Goal: Task Accomplishment & Management: Manage account settings

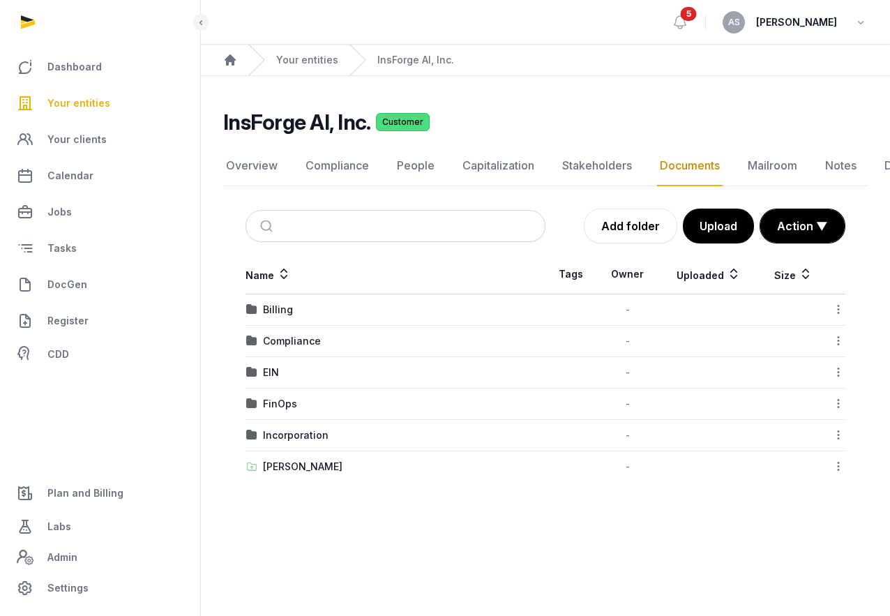
click at [88, 98] on span "Your entities" at bounding box center [78, 103] width 63 height 17
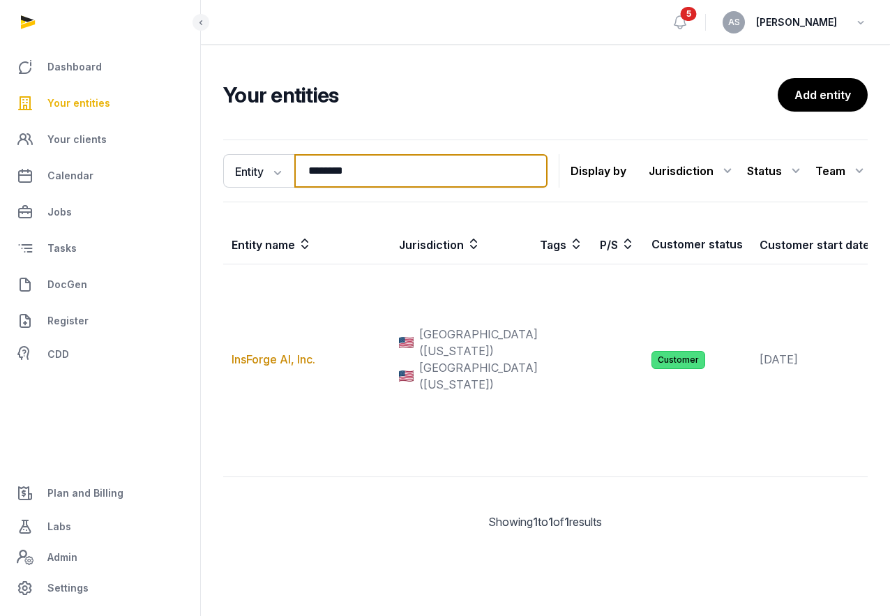
drag, startPoint x: 371, startPoint y: 160, endPoint x: 426, endPoint y: 168, distance: 55.6
click at [430, 172] on input "********" at bounding box center [420, 170] width 253 height 33
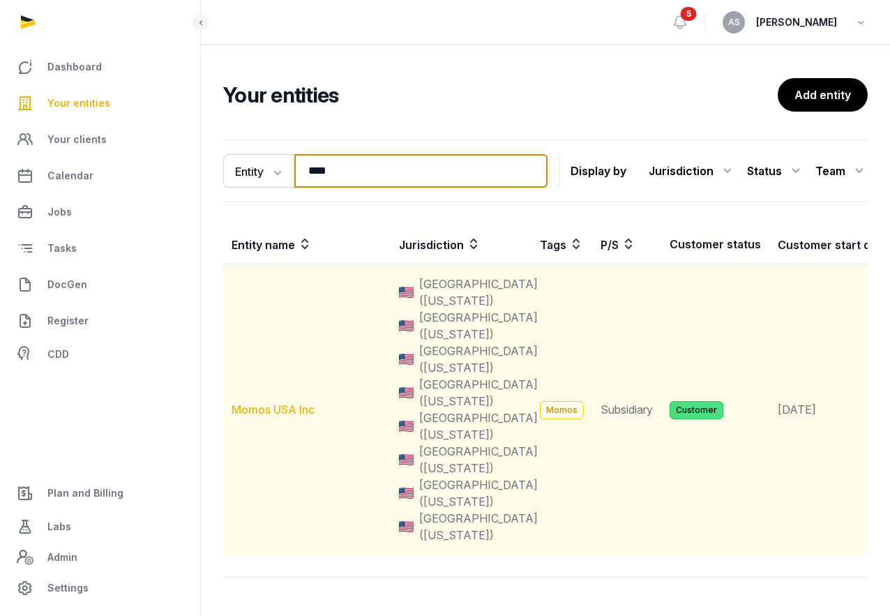
type input "****"
click at [279, 408] on link "Momos USA Inc" at bounding box center [273, 409] width 83 height 14
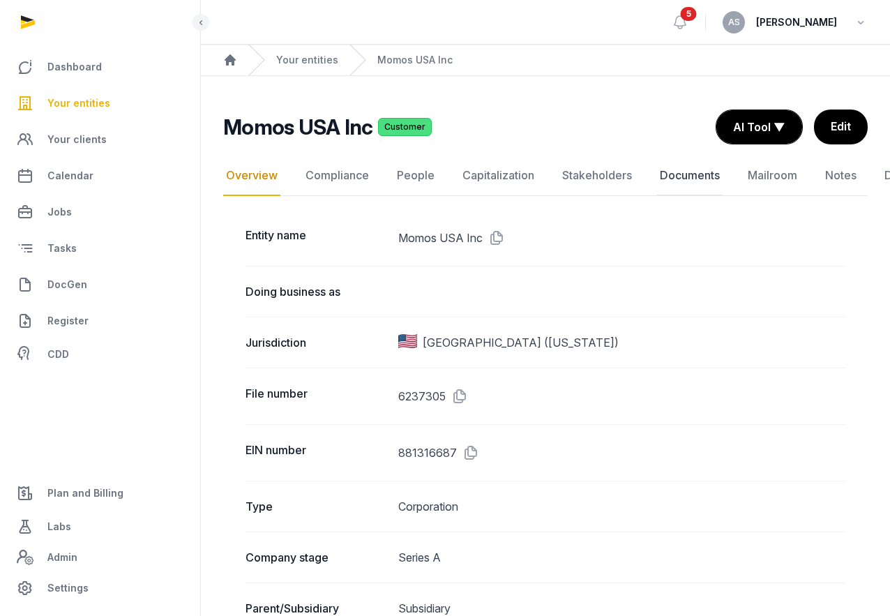
click at [685, 168] on link "Documents" at bounding box center [690, 176] width 66 height 40
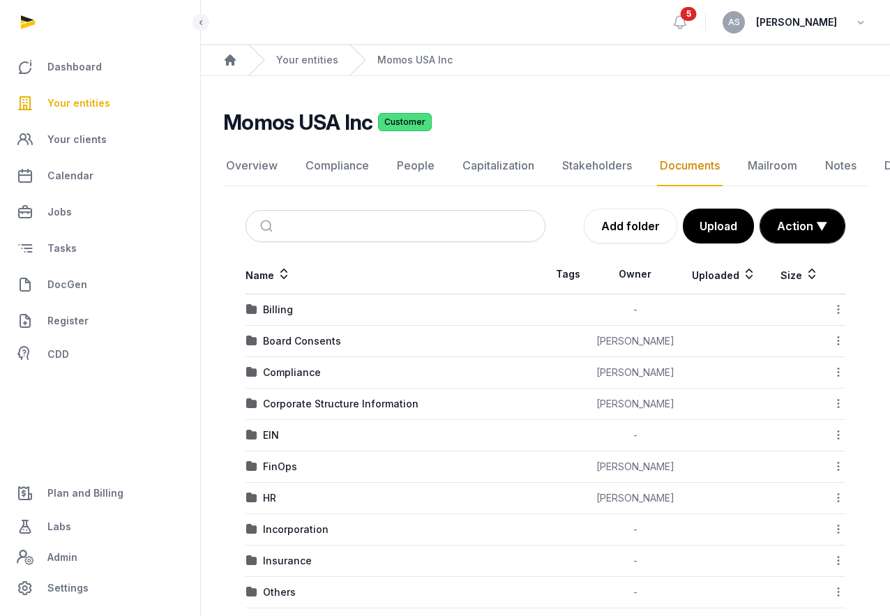
click at [685, 168] on link "Documents" at bounding box center [690, 166] width 66 height 40
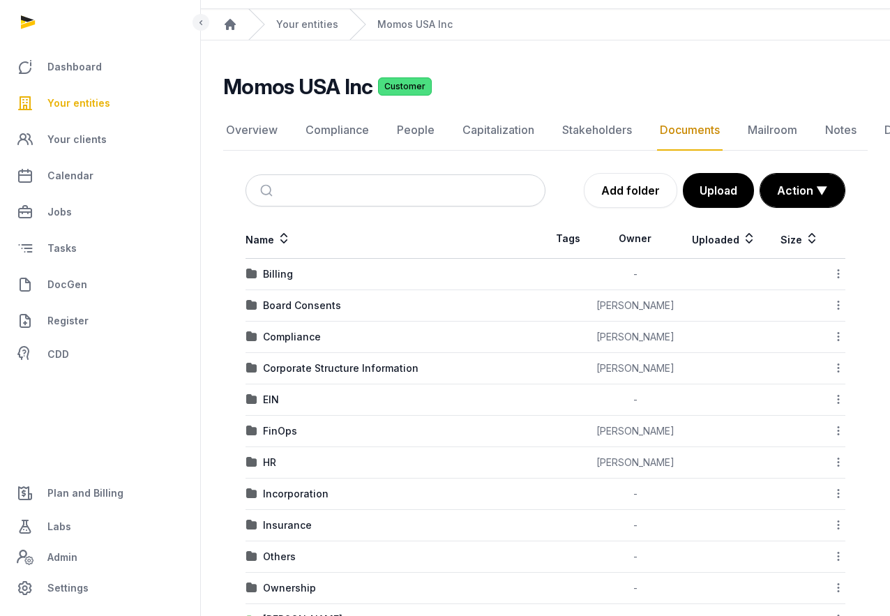
scroll to position [50, 0]
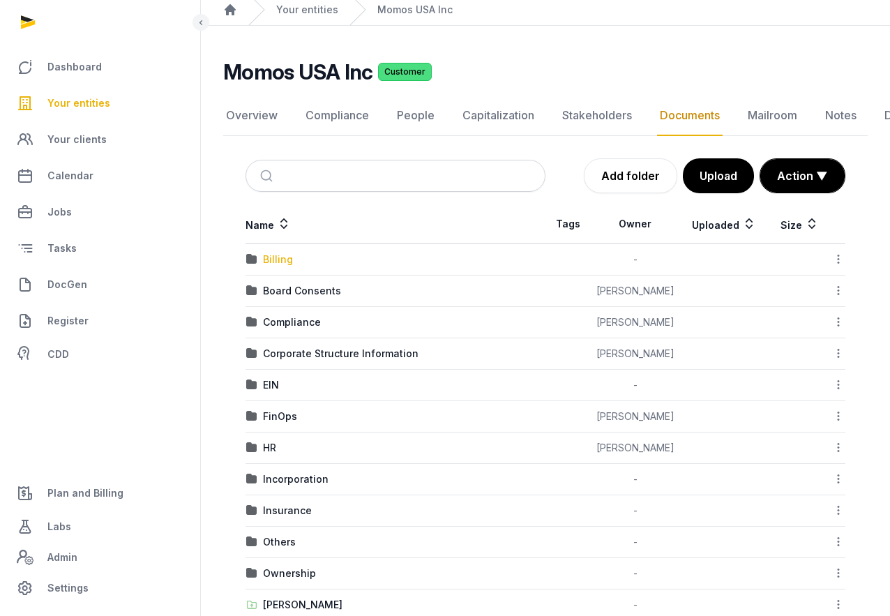
click at [277, 260] on div "Billing" at bounding box center [278, 259] width 30 height 14
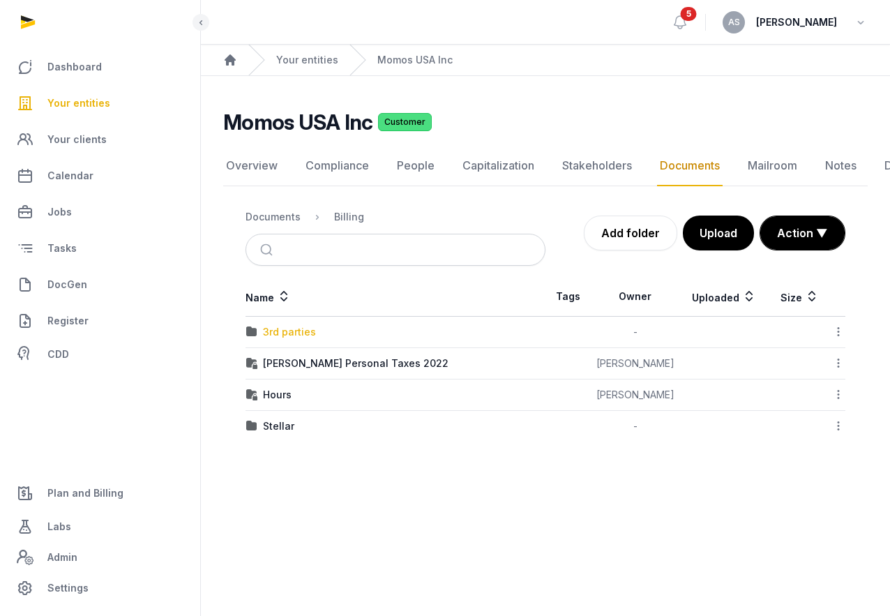
click at [288, 335] on div "3rd parties" at bounding box center [289, 332] width 53 height 14
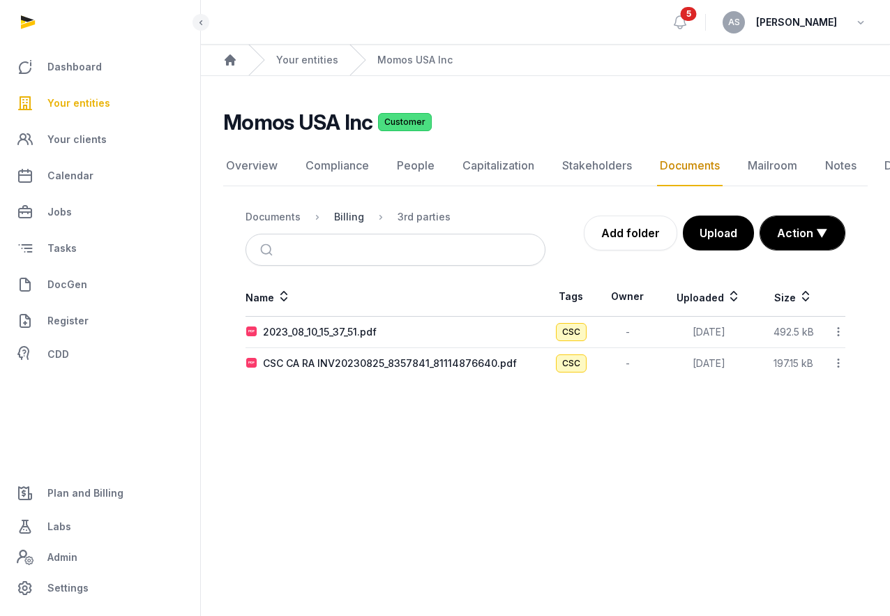
click at [349, 218] on div "Billing" at bounding box center [349, 217] width 30 height 14
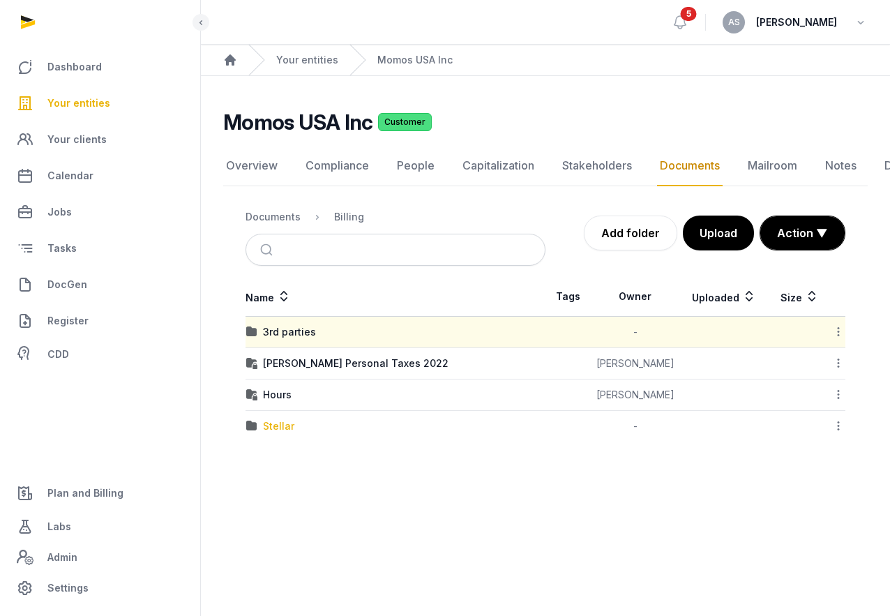
click at [273, 430] on div "Stellar" at bounding box center [278, 426] width 31 height 14
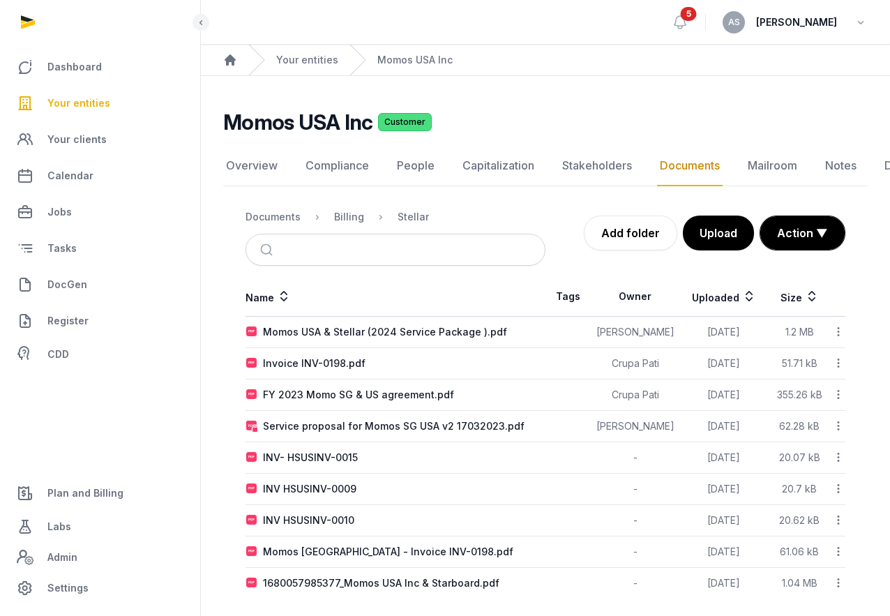
scroll to position [9, 0]
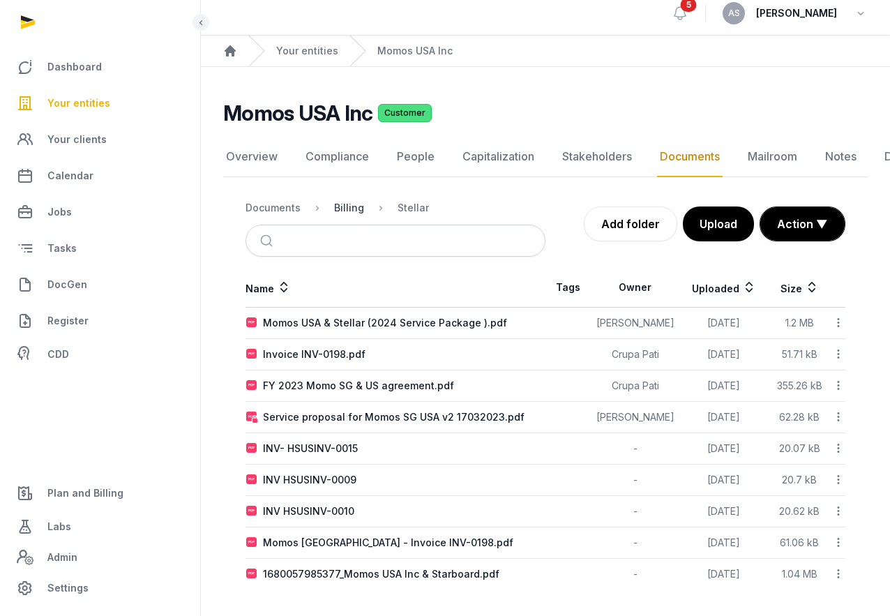
click at [350, 207] on div "Billing" at bounding box center [349, 208] width 30 height 14
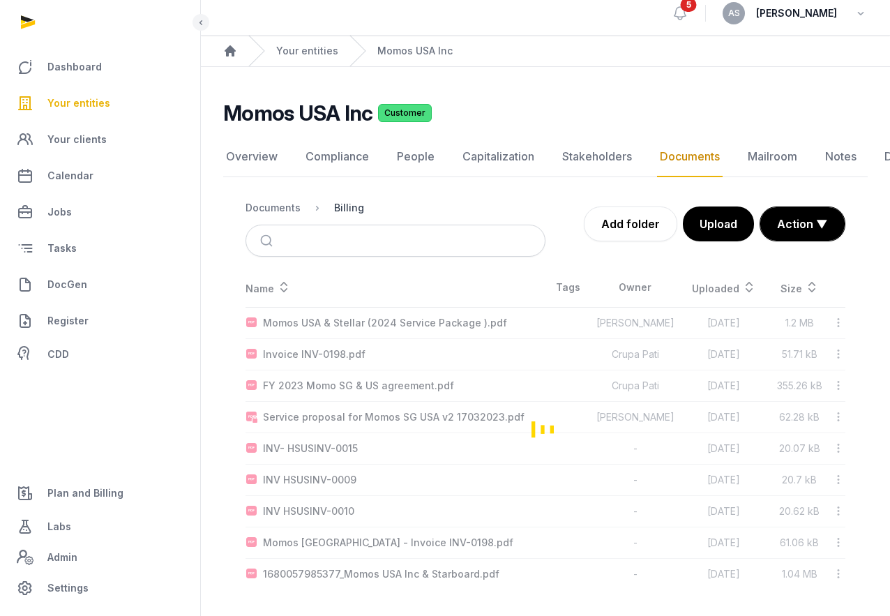
scroll to position [0, 0]
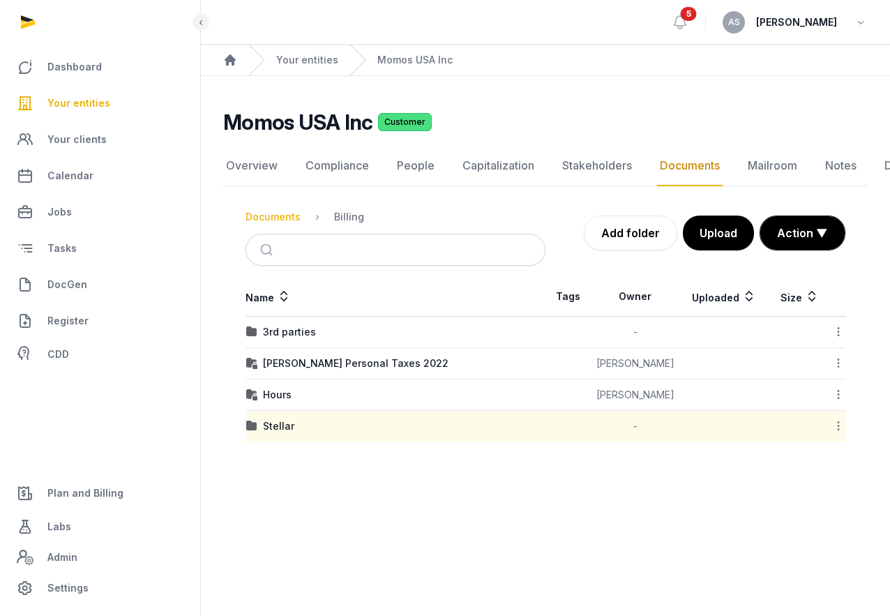
click at [275, 211] on div "Documents" at bounding box center [272, 217] width 55 height 14
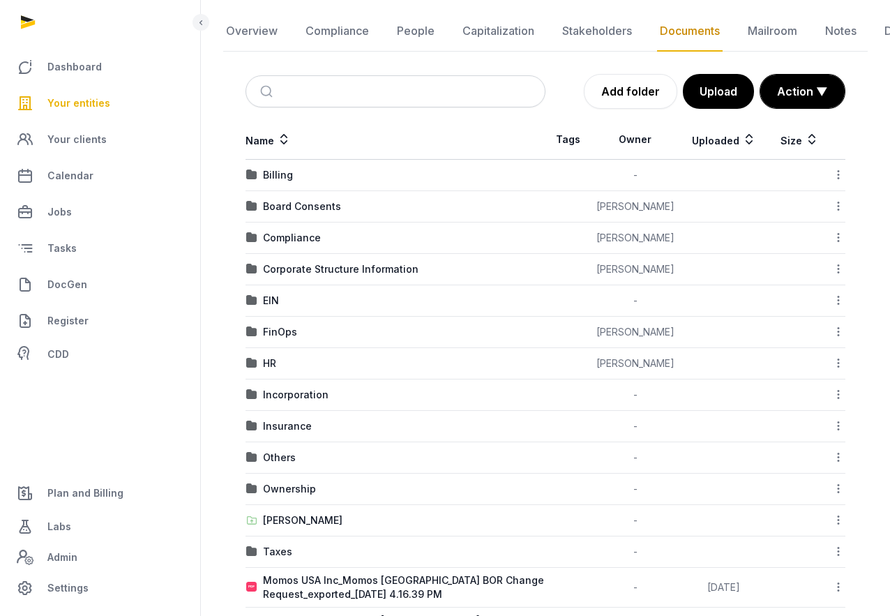
scroll to position [136, 0]
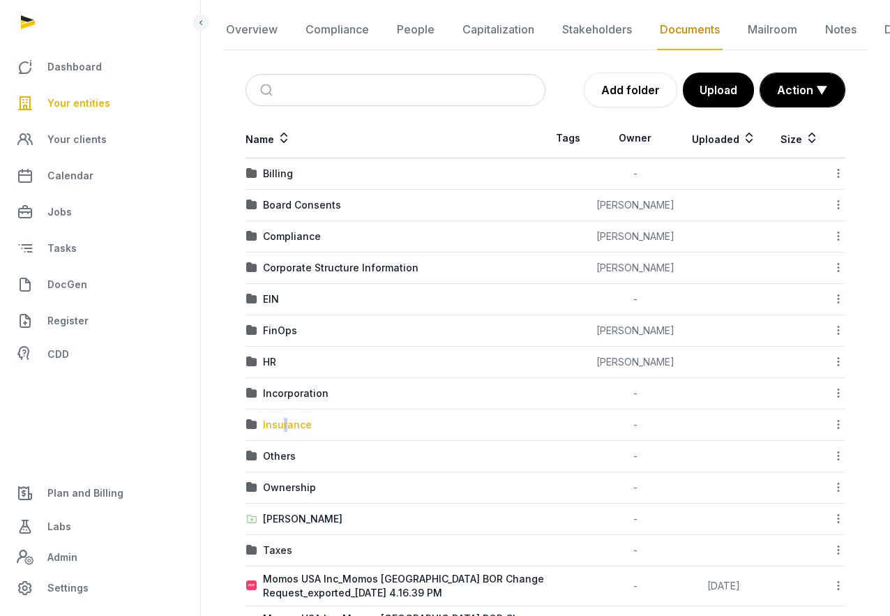
click at [284, 418] on div "Insurance" at bounding box center [287, 425] width 49 height 14
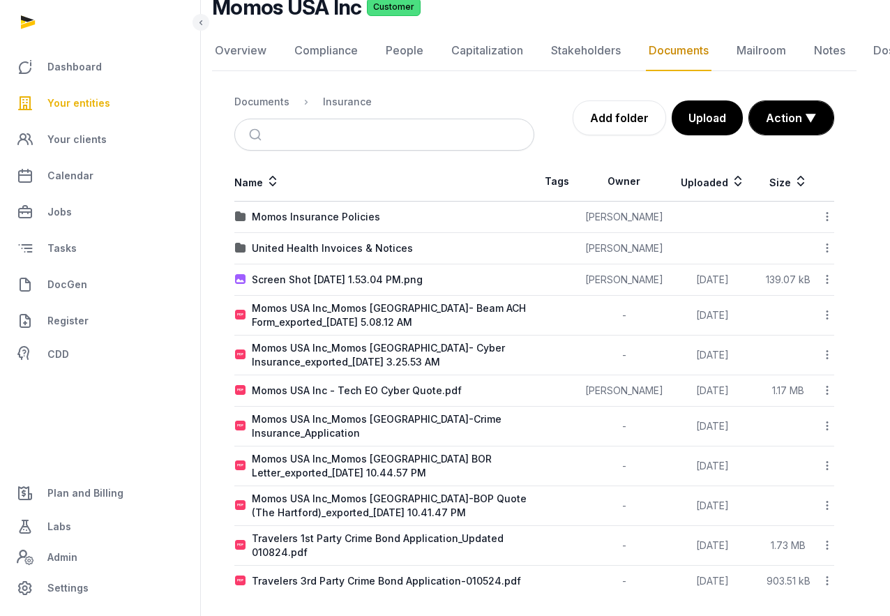
scroll to position [115, 12]
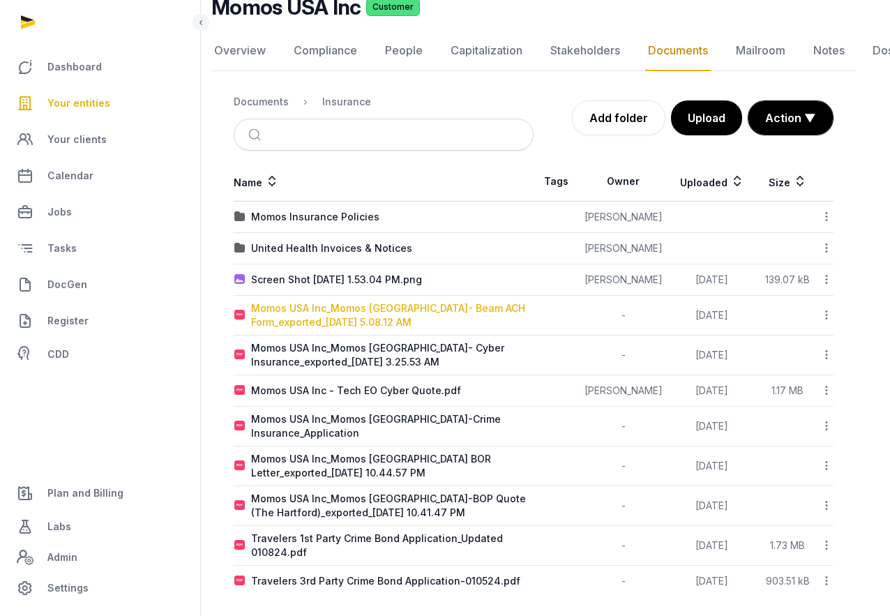
click at [310, 310] on div "Momos USA Inc_Momos [GEOGRAPHIC_DATA]- Beam ACH Form_exported_[DATE] 5.08.12 AM" at bounding box center [392, 315] width 282 height 28
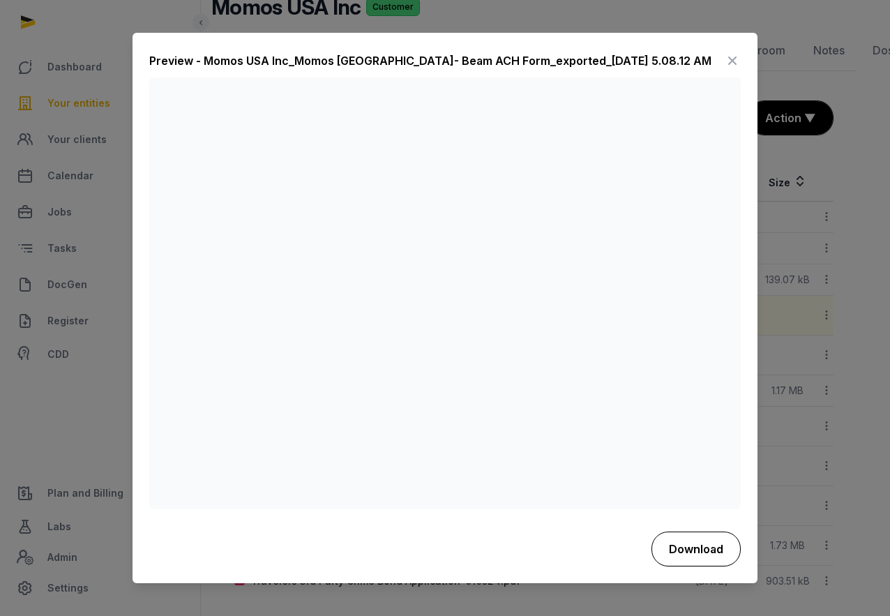
click at [704, 539] on button "Download" at bounding box center [695, 548] width 89 height 35
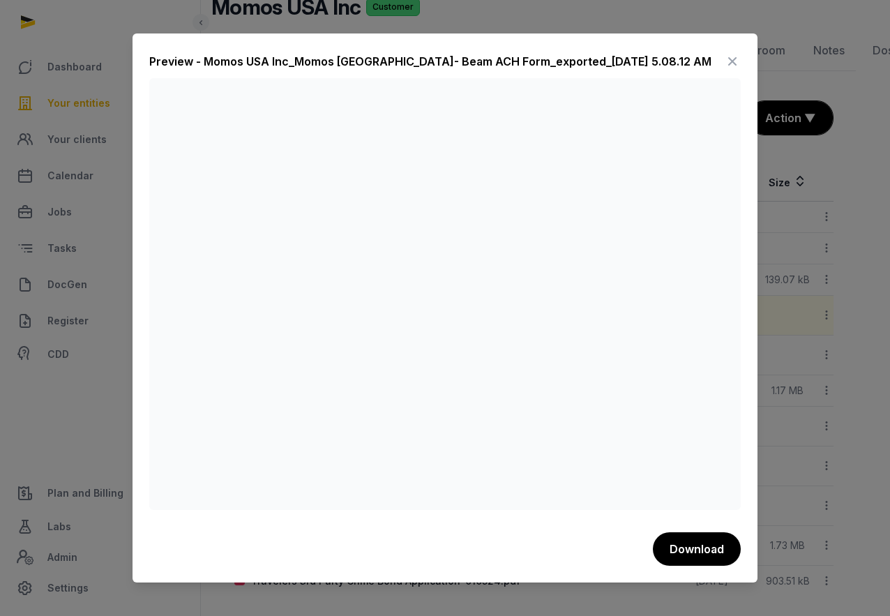
click at [752, 63] on div "Preview - Momos USA Inc_Momos [GEOGRAPHIC_DATA]- Beam ACH Form_exported_[DATE] …" at bounding box center [445, 307] width 625 height 548
click at [736, 59] on icon at bounding box center [732, 61] width 17 height 22
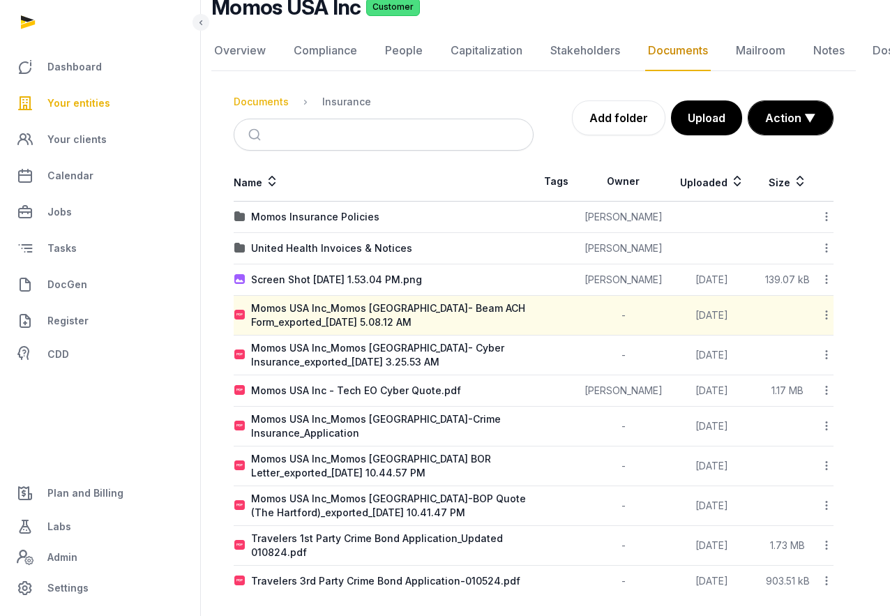
click at [277, 103] on div "Documents" at bounding box center [261, 102] width 55 height 14
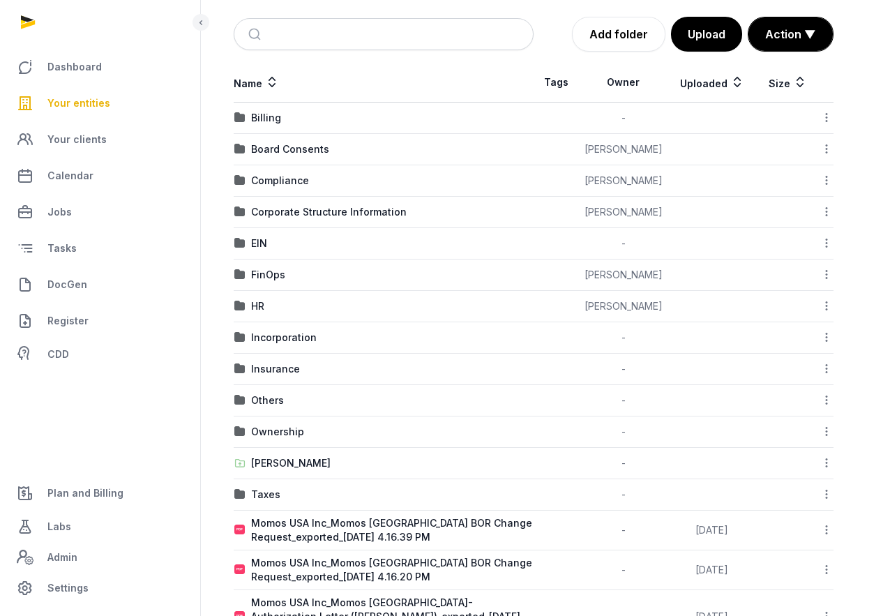
scroll to position [194, 12]
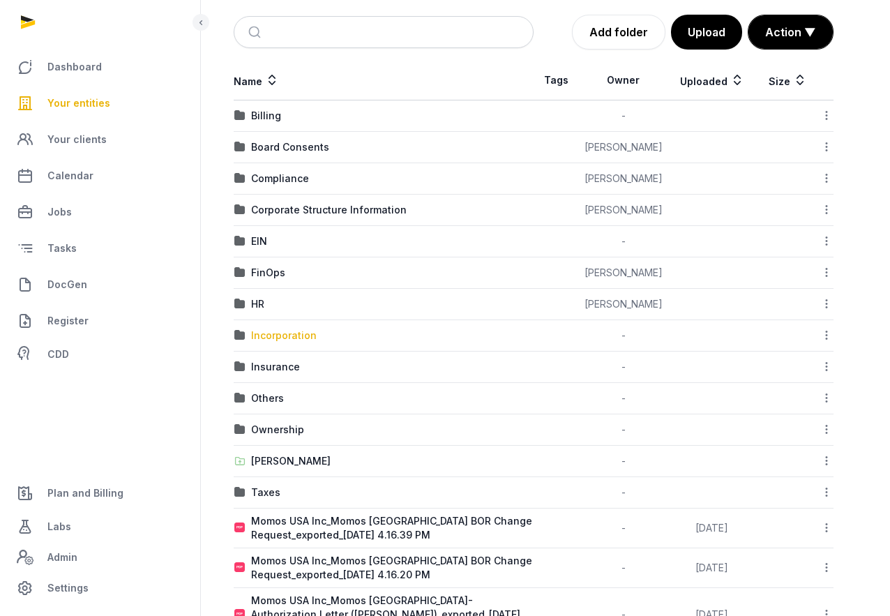
click at [281, 337] on div "Incorporation" at bounding box center [284, 335] width 66 height 14
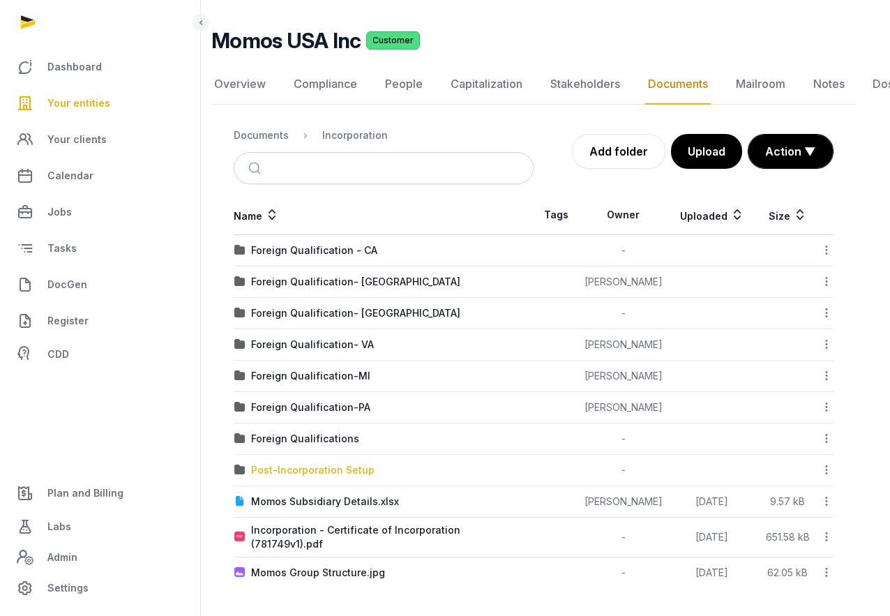
scroll to position [73, 12]
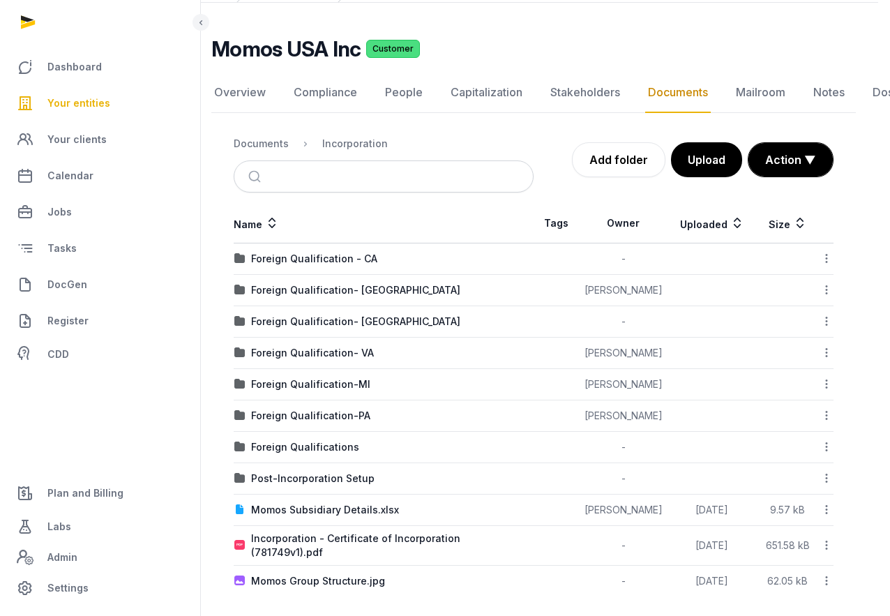
click at [286, 267] on td "Foreign Qualification - CA" at bounding box center [384, 258] width 300 height 31
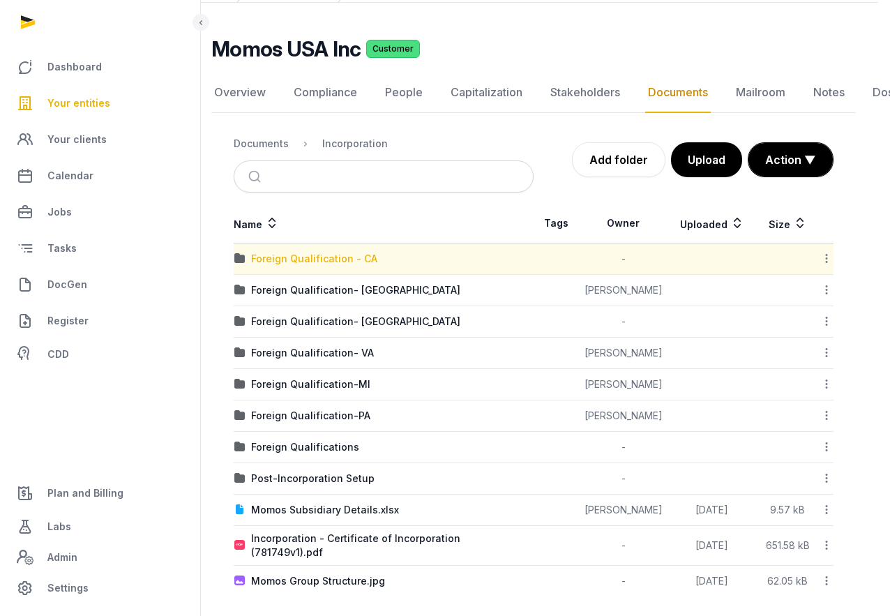
click at [287, 260] on div "Foreign Qualification - CA" at bounding box center [314, 259] width 126 height 14
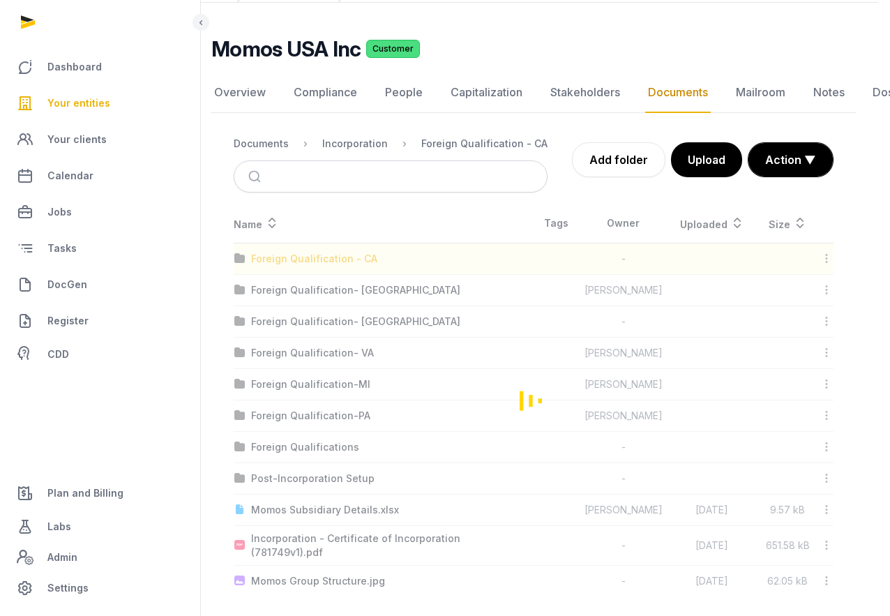
scroll to position [0, 12]
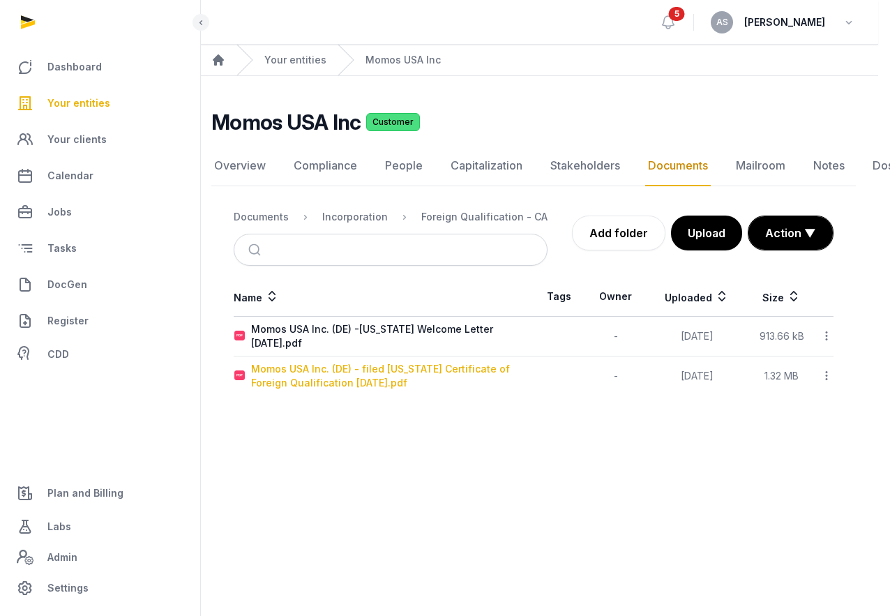
click at [329, 365] on div "Momos USA Inc. (DE) - filed [US_STATE] Certificate of Foreign Qualification [DA…" at bounding box center [392, 376] width 282 height 28
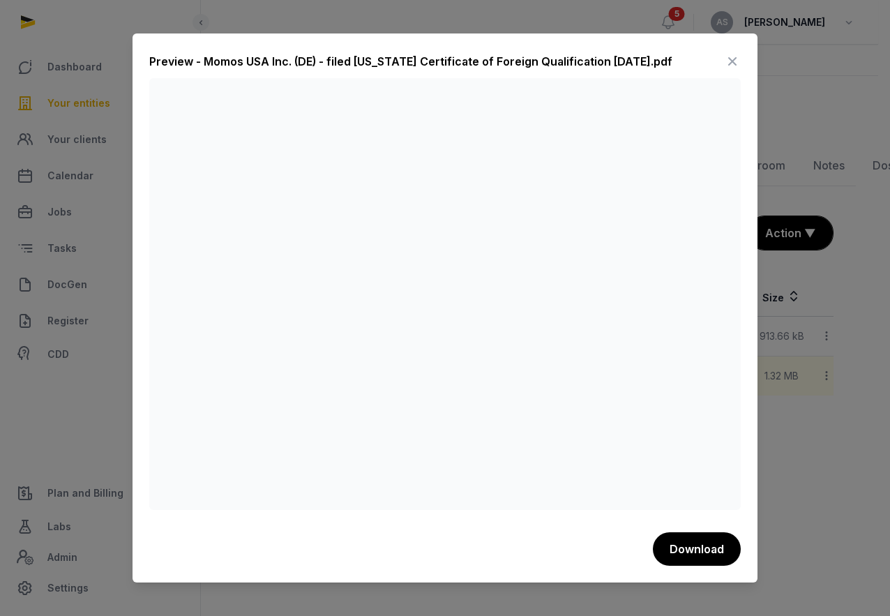
click at [755, 63] on div "Preview - Momos USA Inc. (DE) - filed [US_STATE] Certificate of Foreign Qualifi…" at bounding box center [445, 307] width 625 height 548
click at [735, 60] on icon at bounding box center [732, 61] width 17 height 22
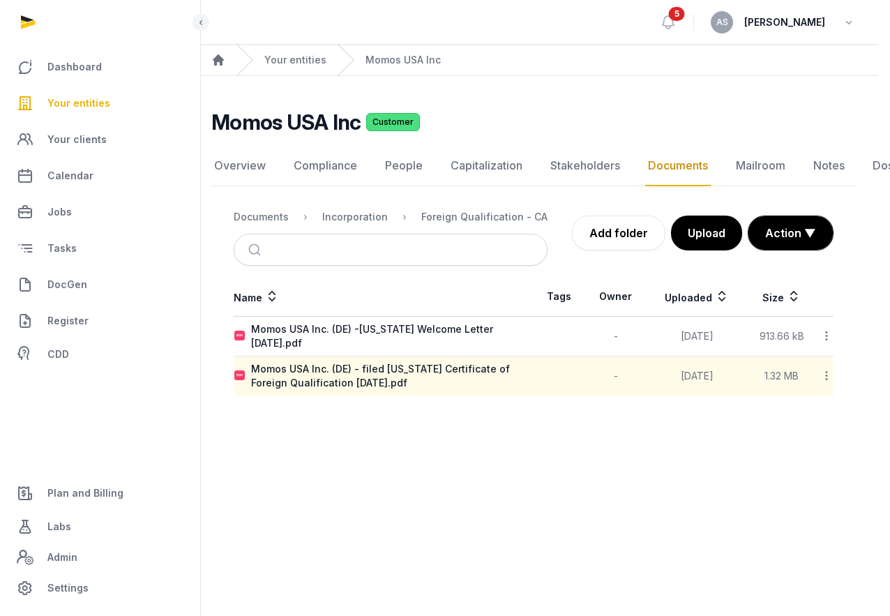
click at [89, 104] on span "Your entities" at bounding box center [78, 103] width 63 height 17
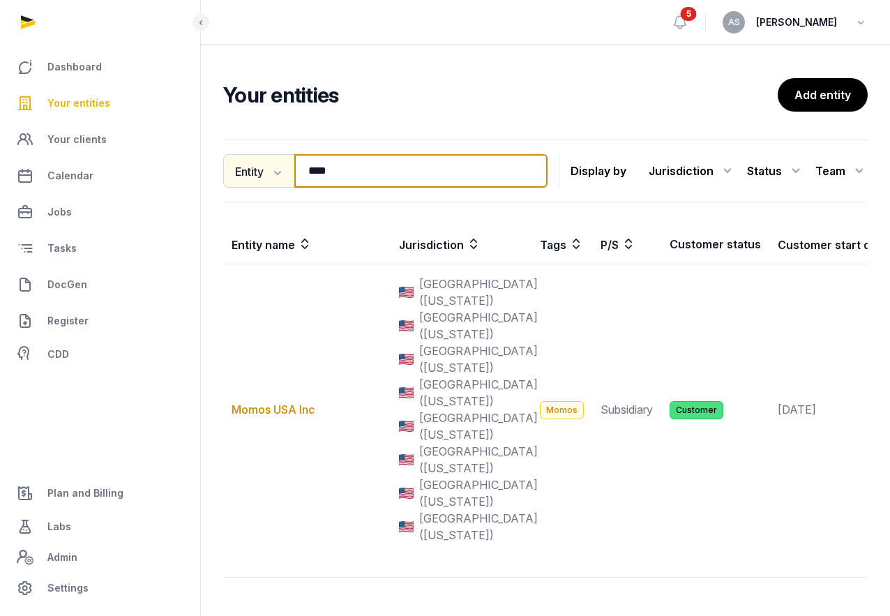
drag, startPoint x: 369, startPoint y: 176, endPoint x: 252, endPoint y: 174, distance: 116.5
click at [253, 175] on div "Entity Entity People Tags Services **** Search" at bounding box center [385, 170] width 324 height 33
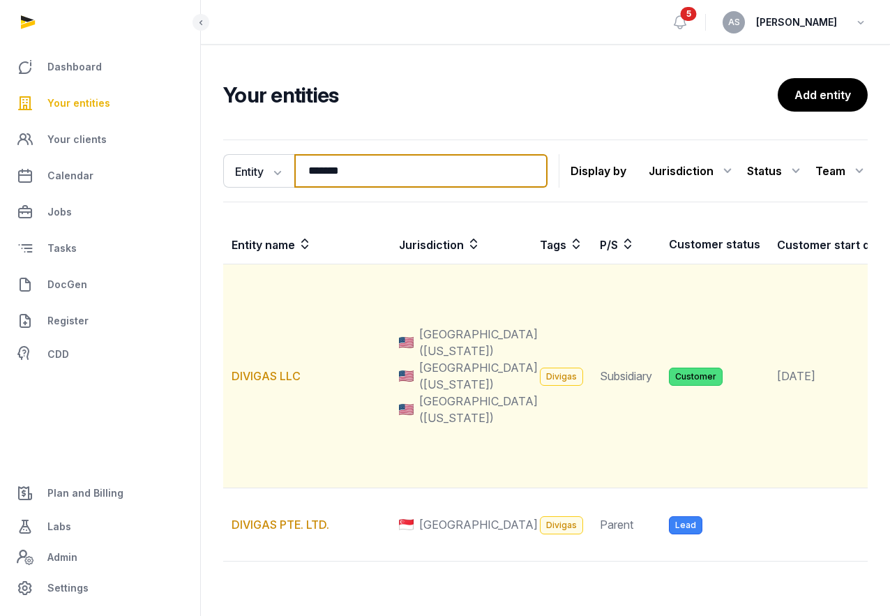
type input "*******"
click at [289, 366] on td "DIVIGAS LLC" at bounding box center [306, 376] width 167 height 224
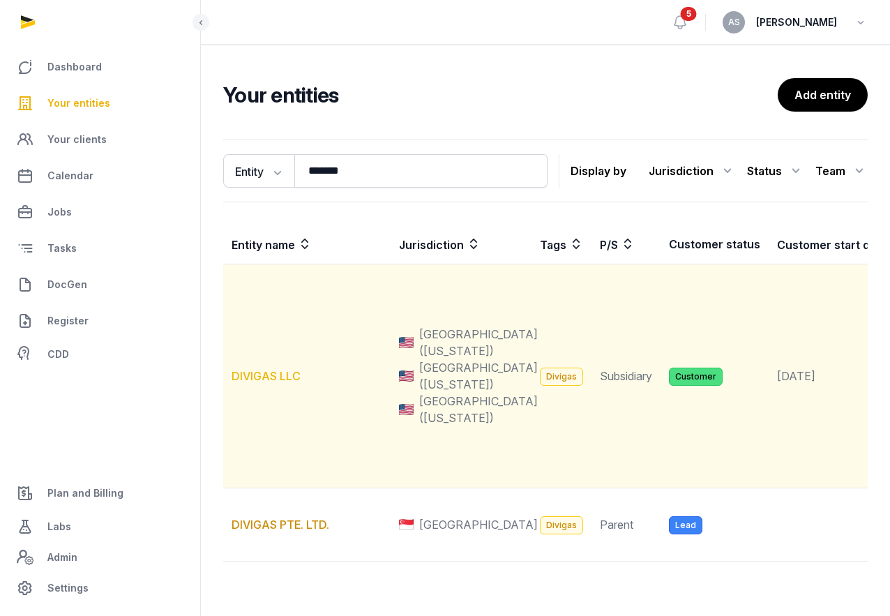
click at [289, 377] on link "DIVIGAS LLC" at bounding box center [266, 376] width 69 height 14
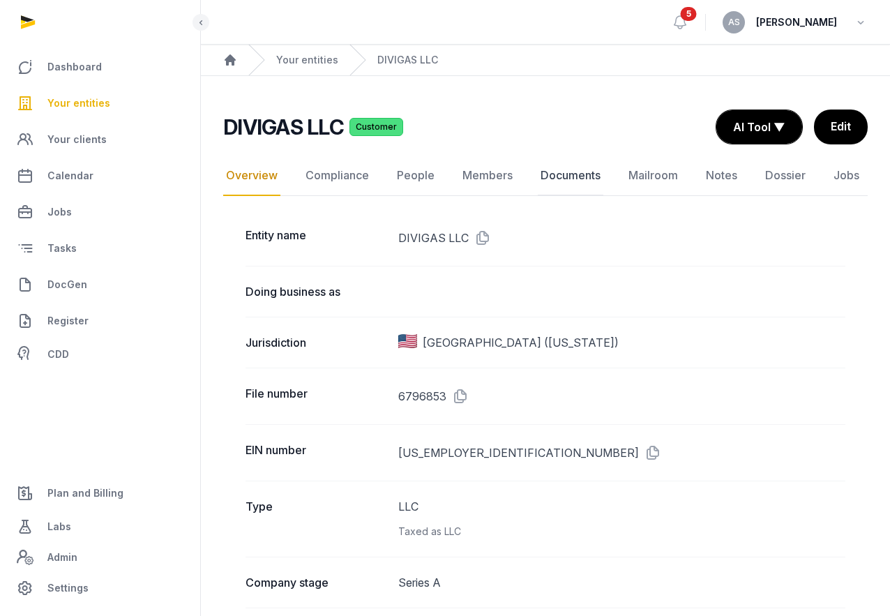
click at [578, 183] on link "Documents" at bounding box center [571, 176] width 66 height 40
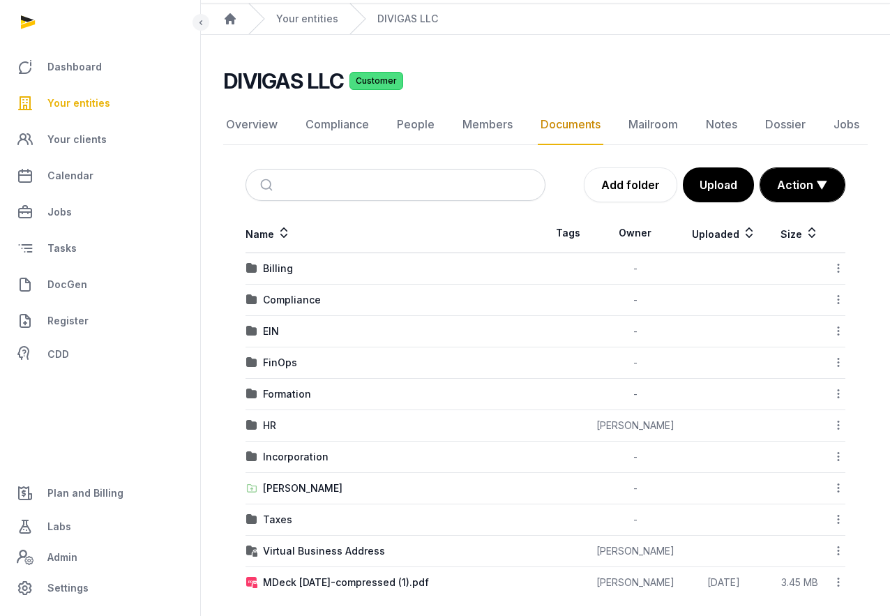
scroll to position [51, 0]
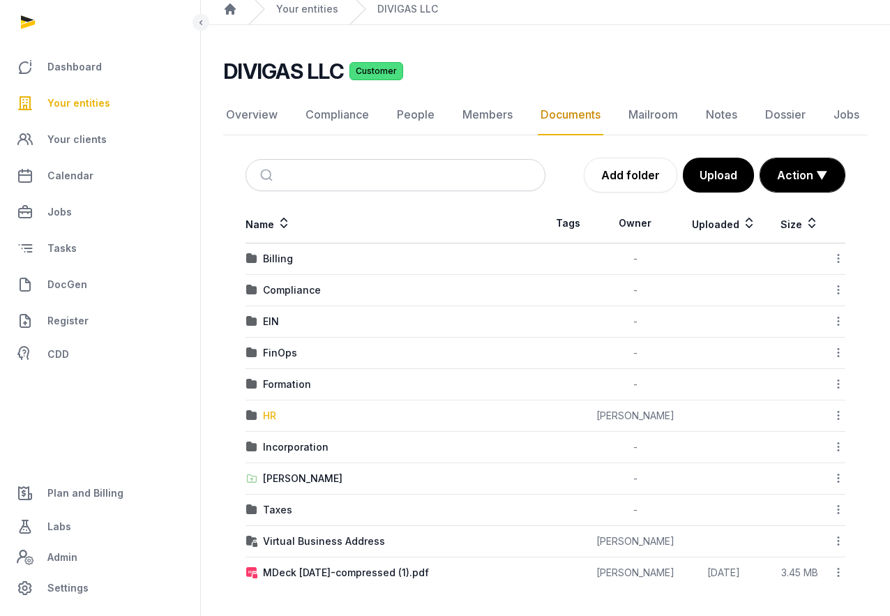
click at [268, 409] on div "HR" at bounding box center [269, 416] width 13 height 14
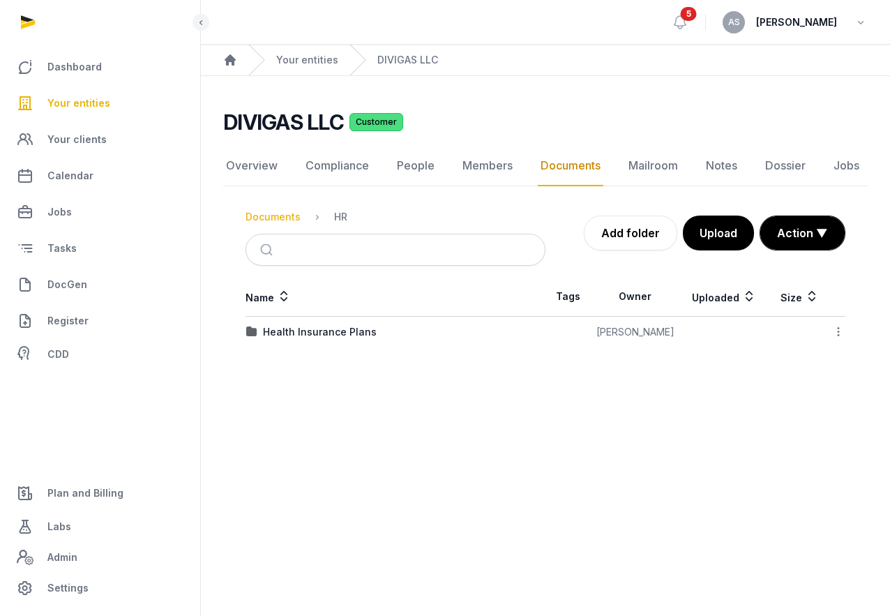
click at [275, 213] on div "Documents" at bounding box center [272, 217] width 55 height 14
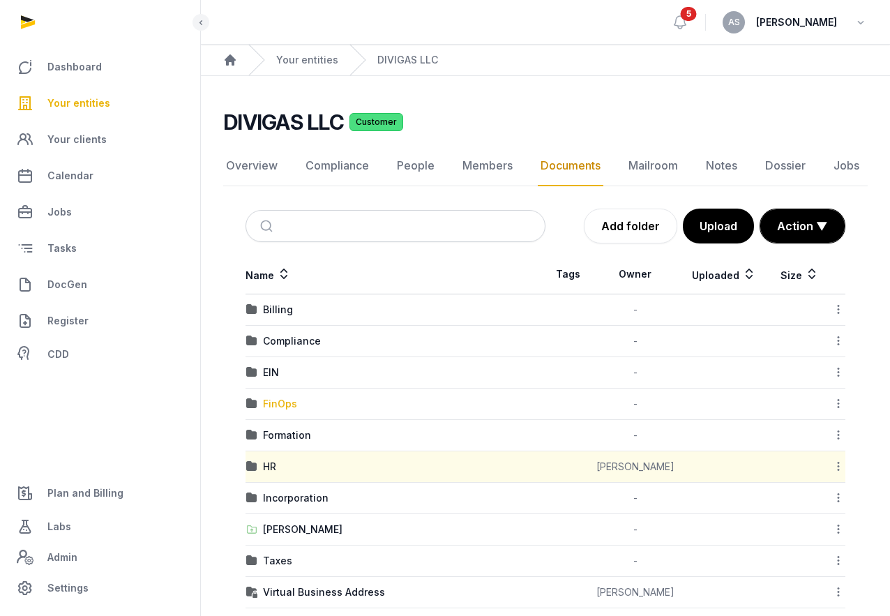
click at [274, 397] on div "FinOps" at bounding box center [280, 404] width 34 height 14
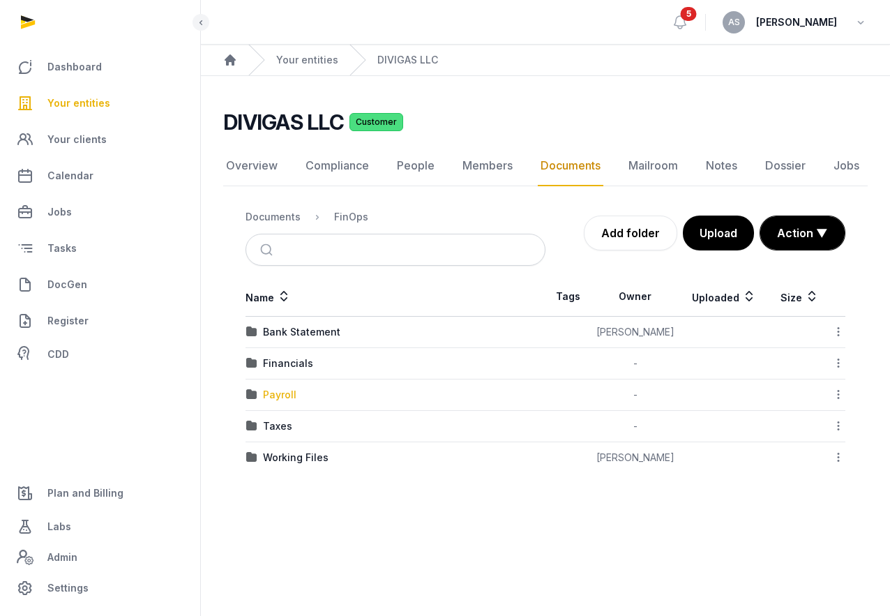
click at [288, 394] on div "Payroll" at bounding box center [279, 395] width 33 height 14
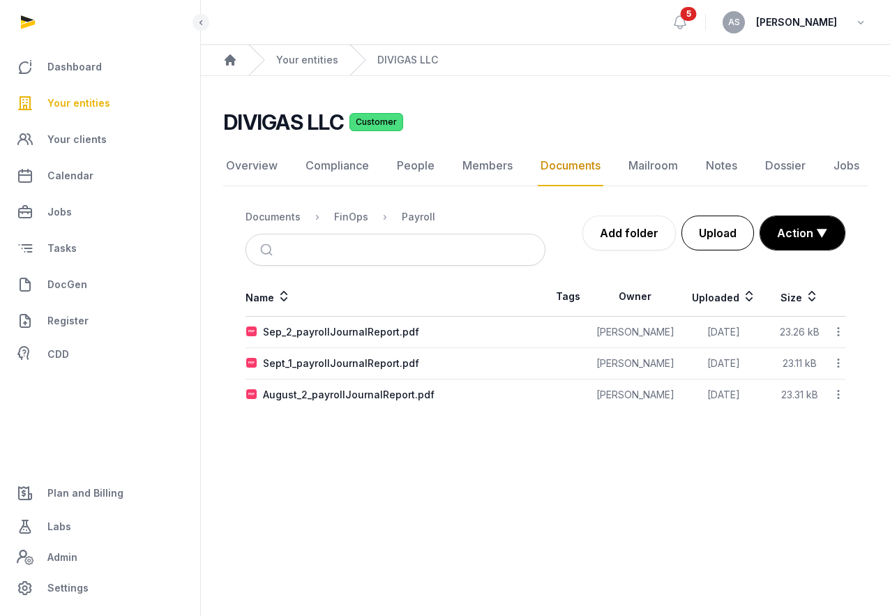
click at [725, 225] on button "Upload" at bounding box center [717, 232] width 73 height 35
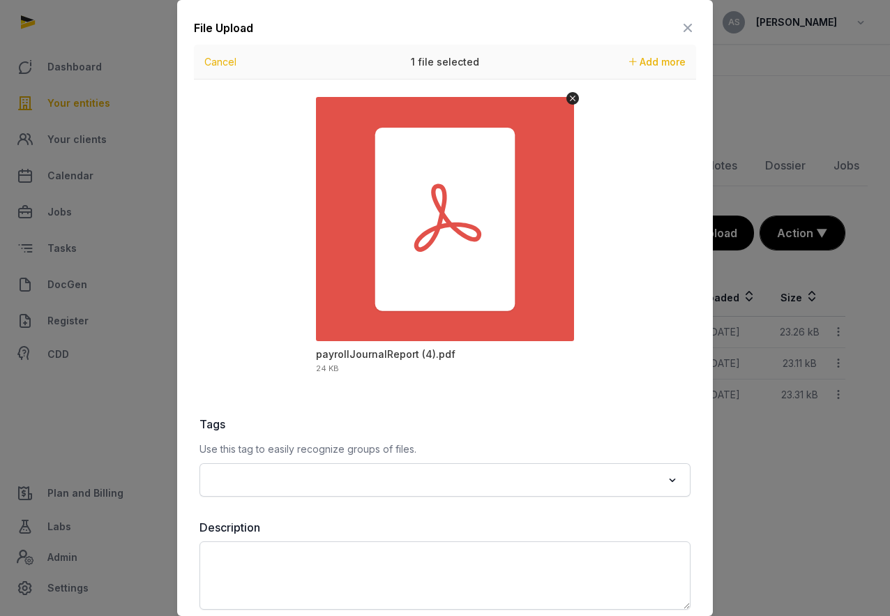
scroll to position [66, 0]
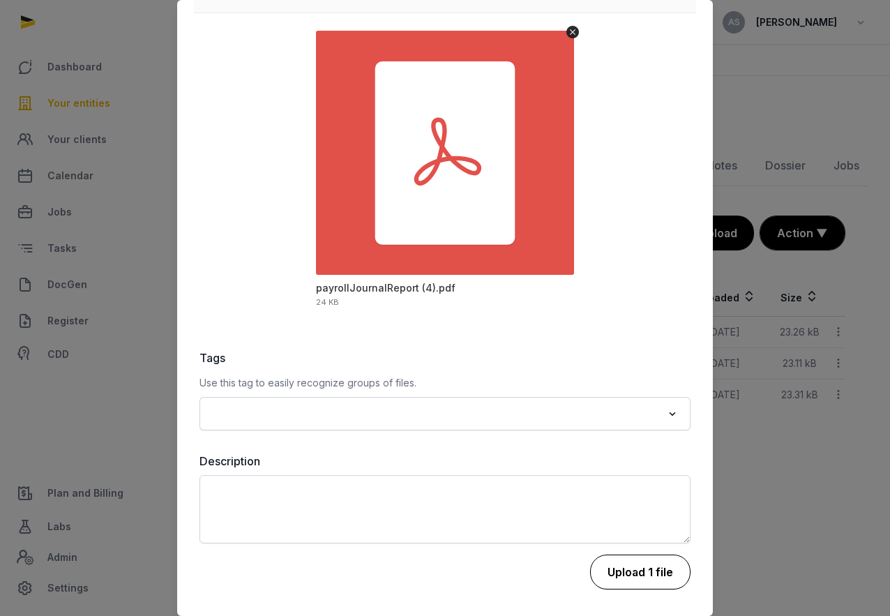
click at [637, 575] on button "Upload 1 file" at bounding box center [640, 571] width 100 height 35
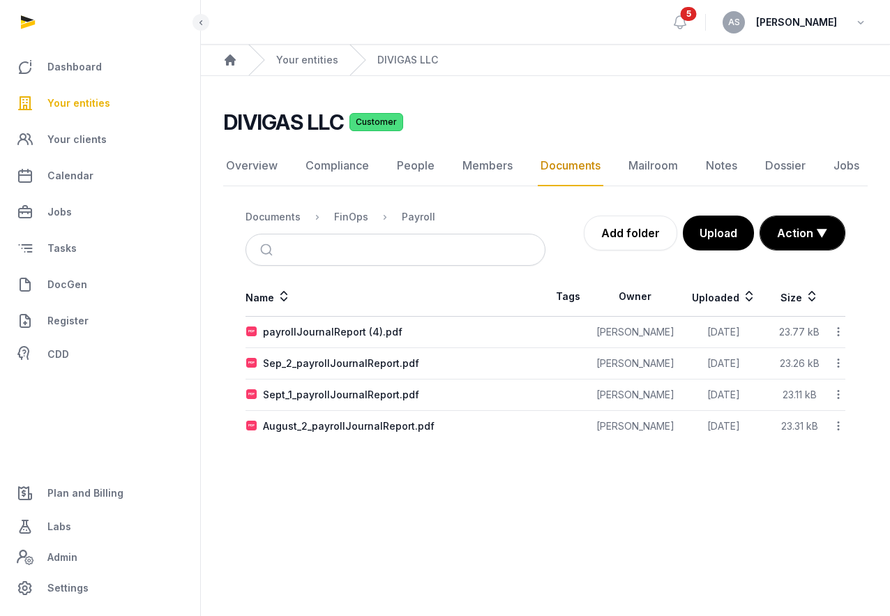
click at [832, 332] on icon at bounding box center [838, 331] width 13 height 15
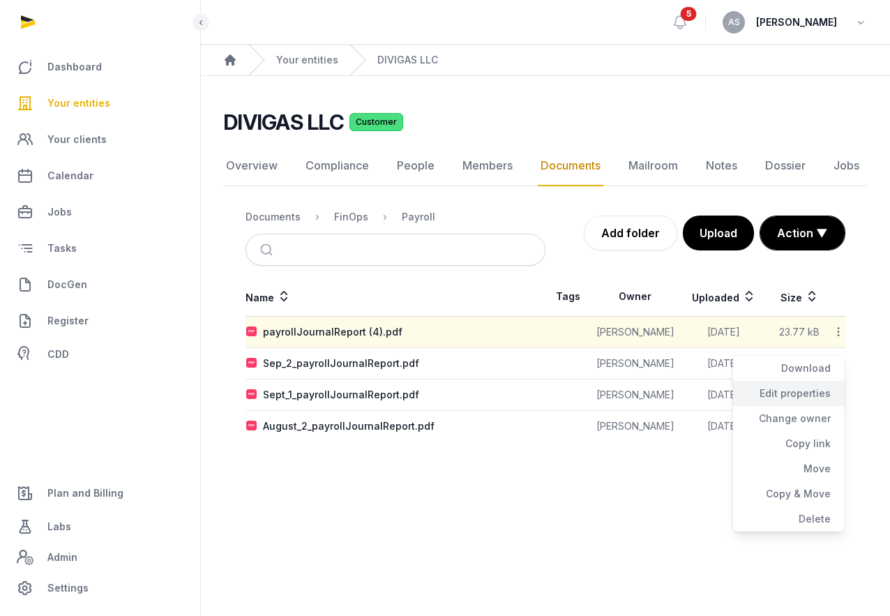
click at [791, 395] on div "Edit properties" at bounding box center [789, 393] width 112 height 25
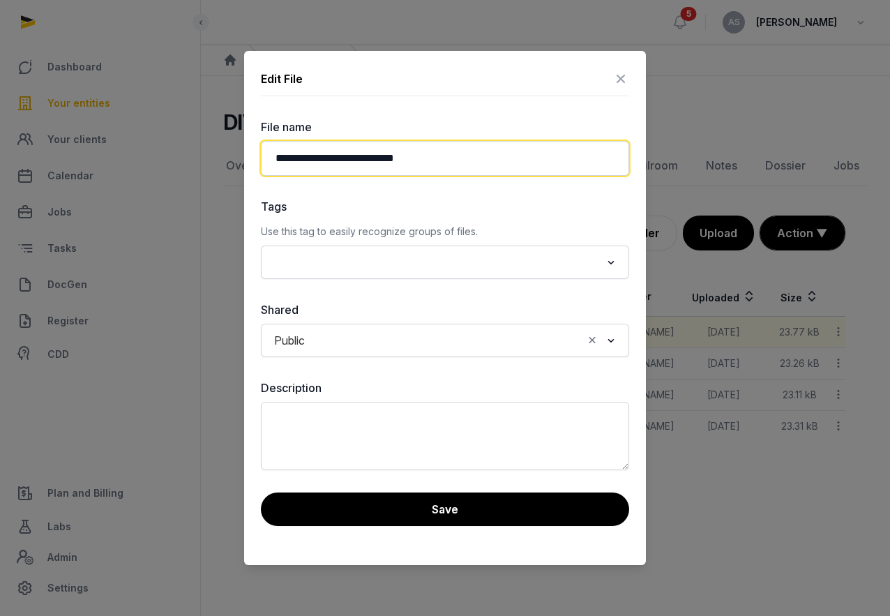
click at [278, 159] on input "**********" at bounding box center [445, 158] width 368 height 35
click at [434, 158] on input "**********" at bounding box center [445, 158] width 368 height 35
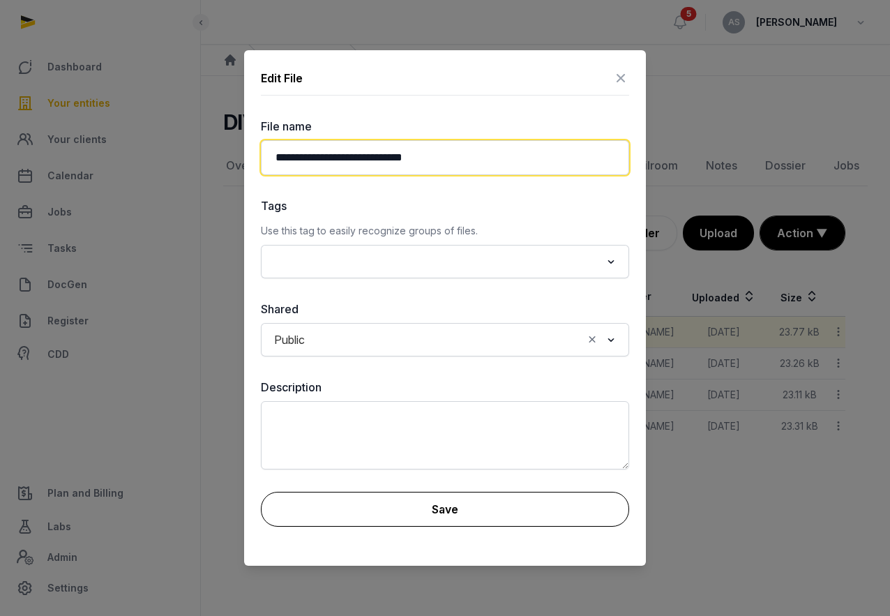
type input "**********"
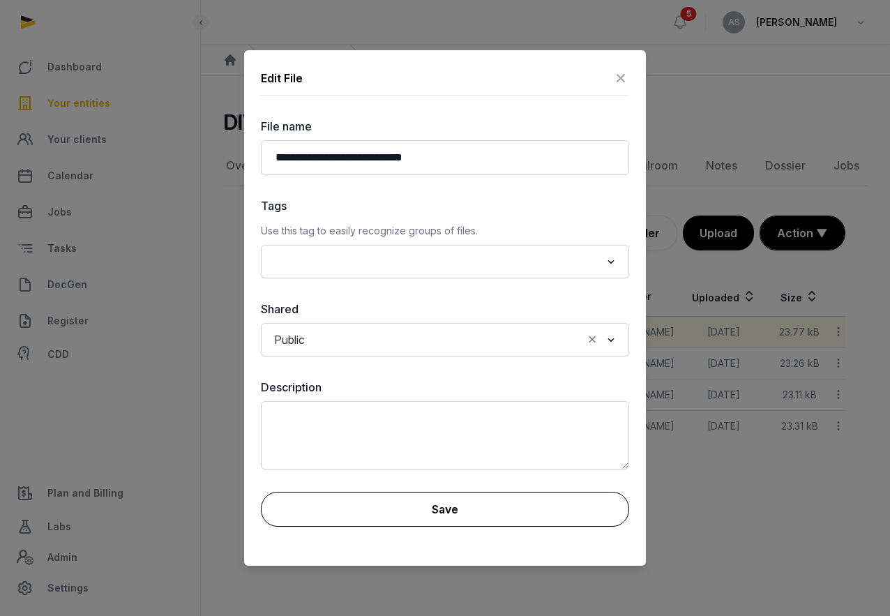
click at [406, 517] on button "Save" at bounding box center [445, 509] width 368 height 35
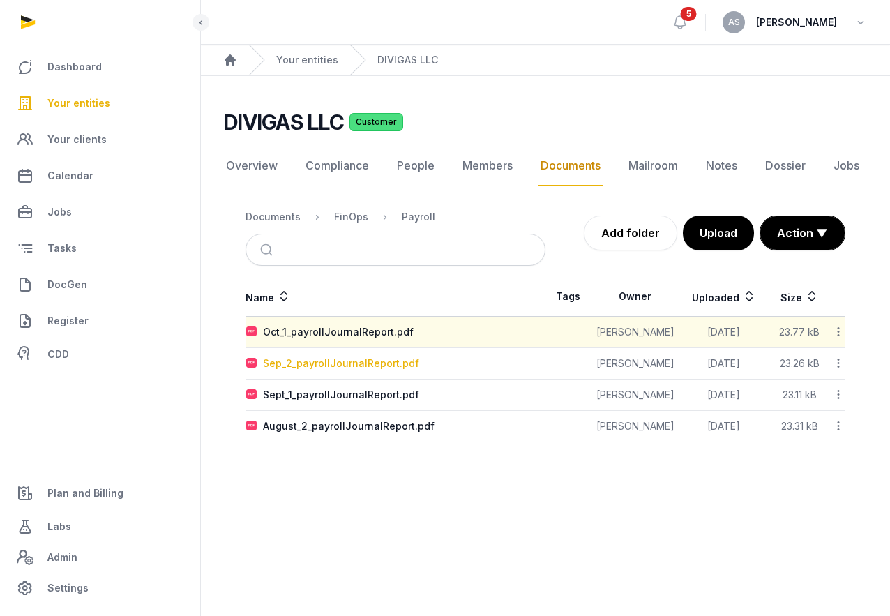
click at [316, 365] on div "Sep_2_payrollJournalReport.pdf" at bounding box center [341, 363] width 156 height 14
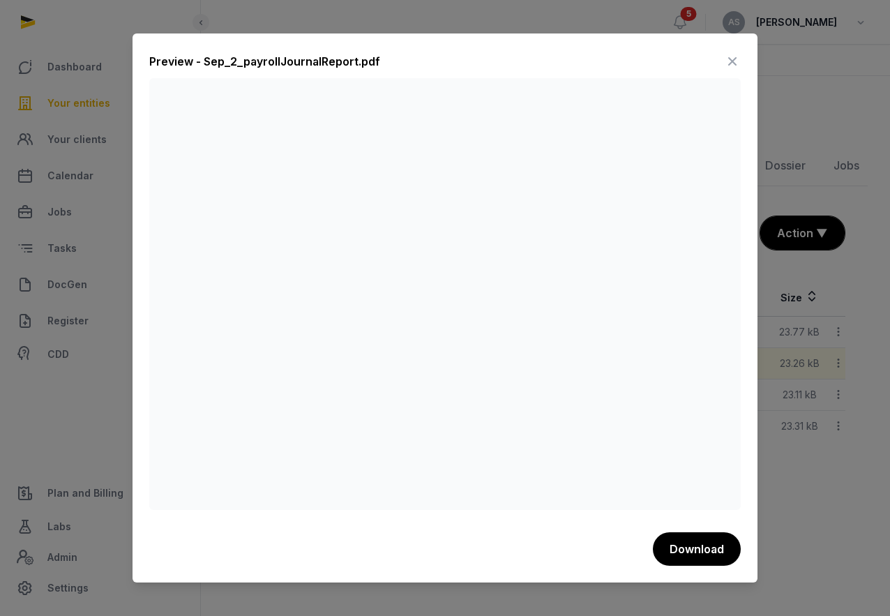
click at [732, 64] on icon at bounding box center [732, 61] width 17 height 22
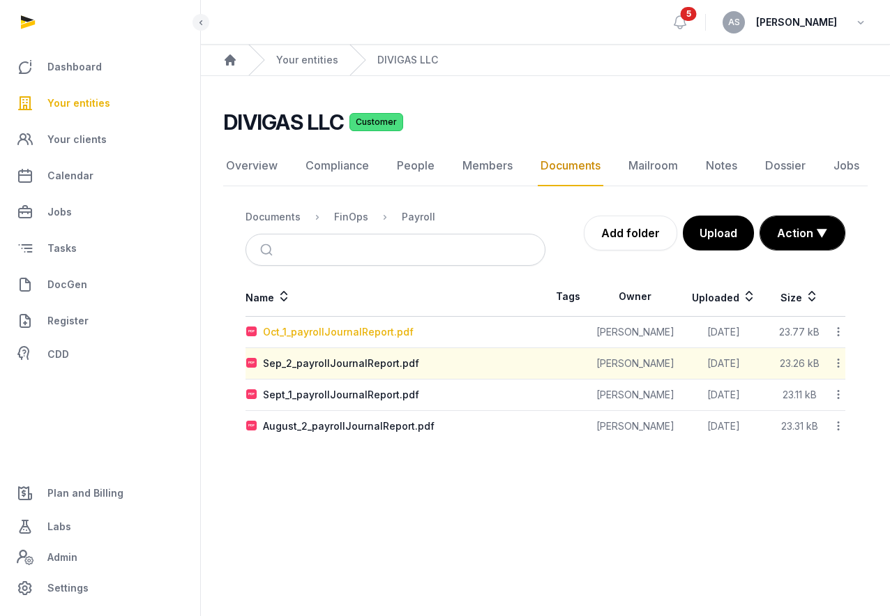
click at [327, 331] on div "Oct_1_payrollJournalReport.pdf" at bounding box center [338, 332] width 151 height 14
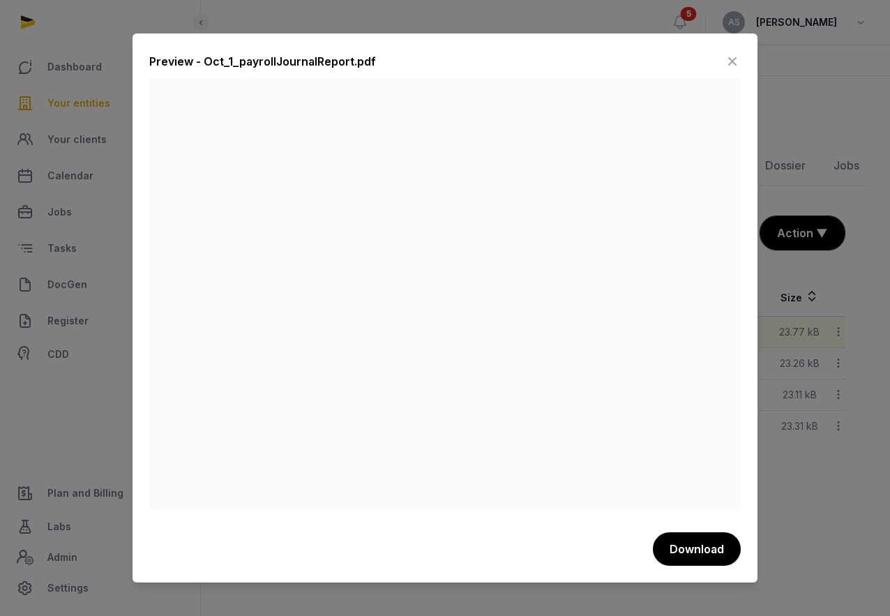
click at [728, 62] on icon at bounding box center [732, 61] width 17 height 22
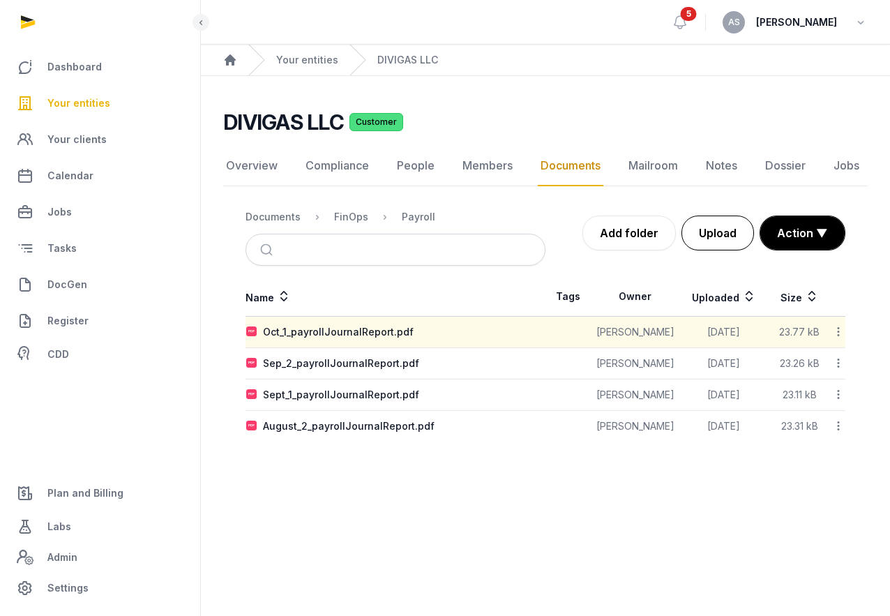
click at [713, 234] on button "Upload" at bounding box center [717, 232] width 73 height 35
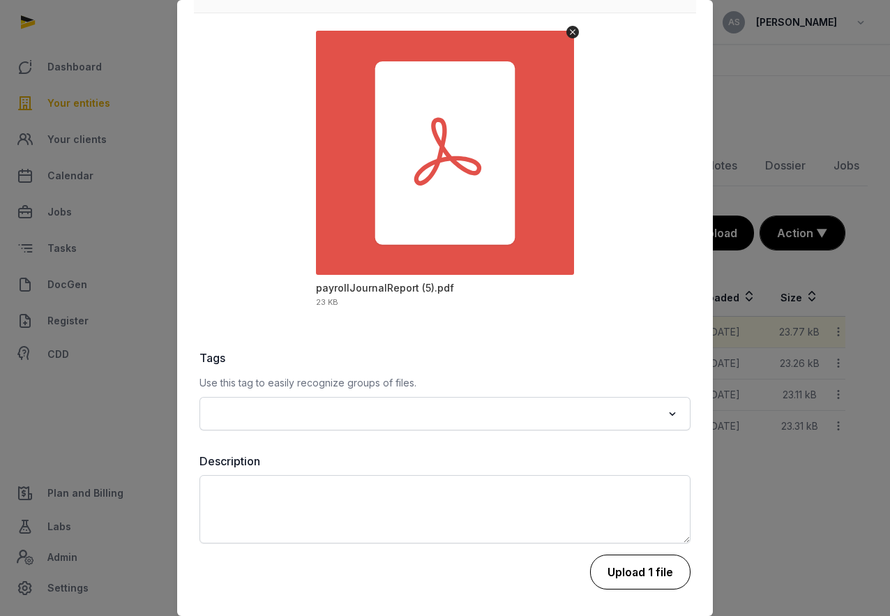
click at [631, 570] on button "Upload 1 file" at bounding box center [640, 571] width 100 height 35
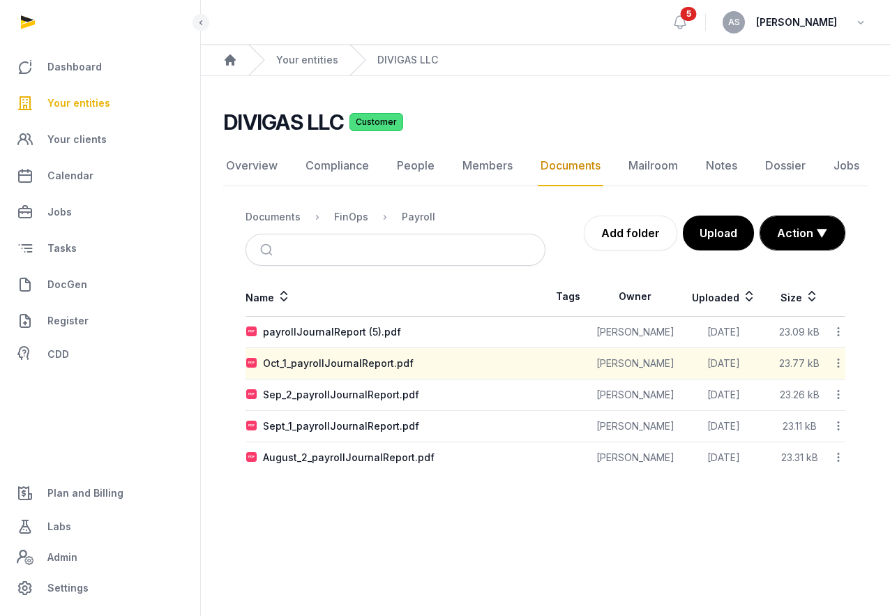
click at [836, 360] on icon at bounding box center [838, 363] width 13 height 15
click at [801, 542] on div "Delete" at bounding box center [789, 550] width 112 height 25
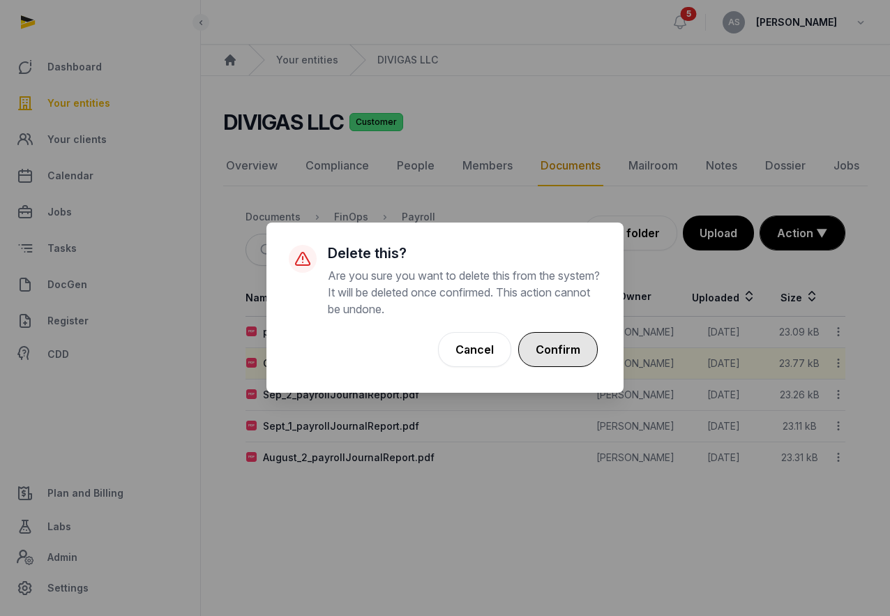
click at [542, 341] on button "Confirm" at bounding box center [558, 349] width 80 height 35
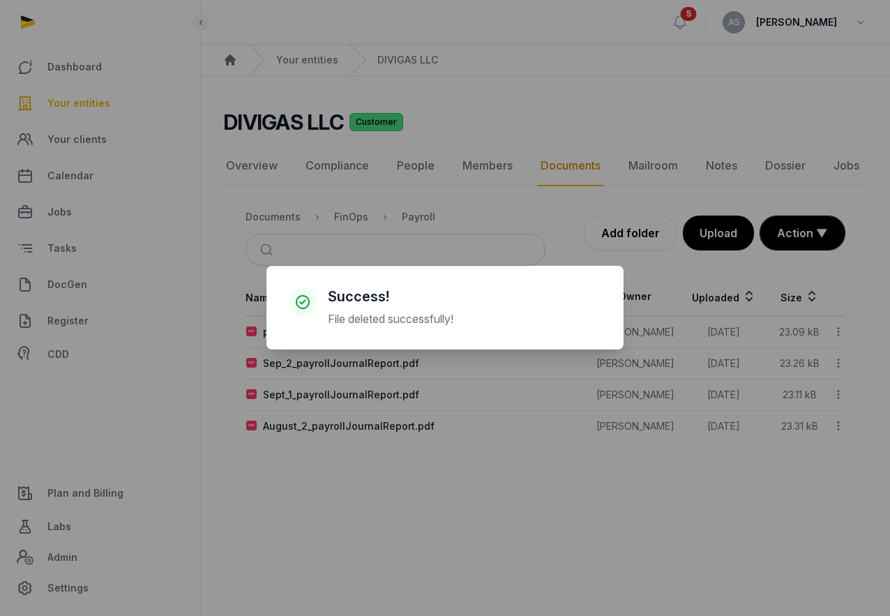
click at [842, 331] on div "× Success! File deleted successfully! Cancel No OK" at bounding box center [445, 308] width 890 height 616
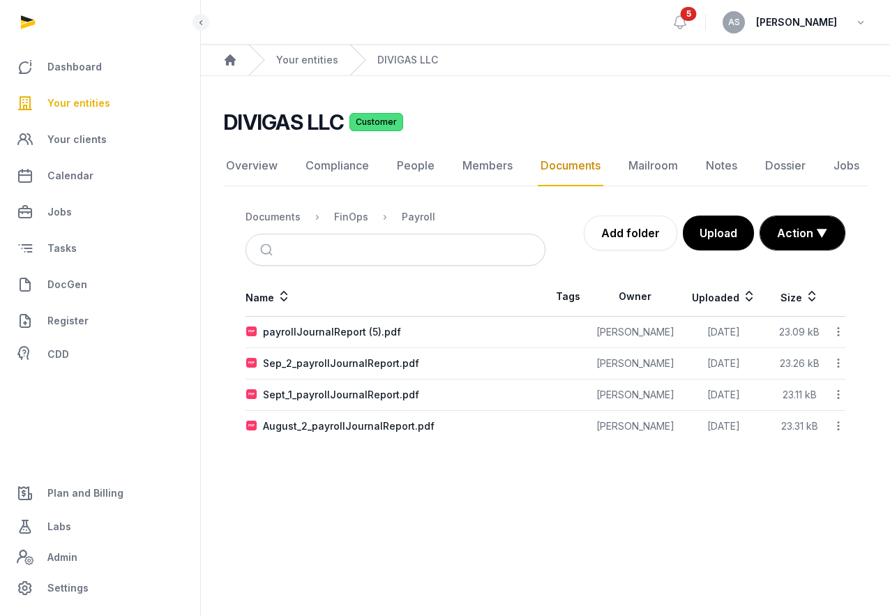
click at [837, 332] on icon at bounding box center [838, 331] width 13 height 15
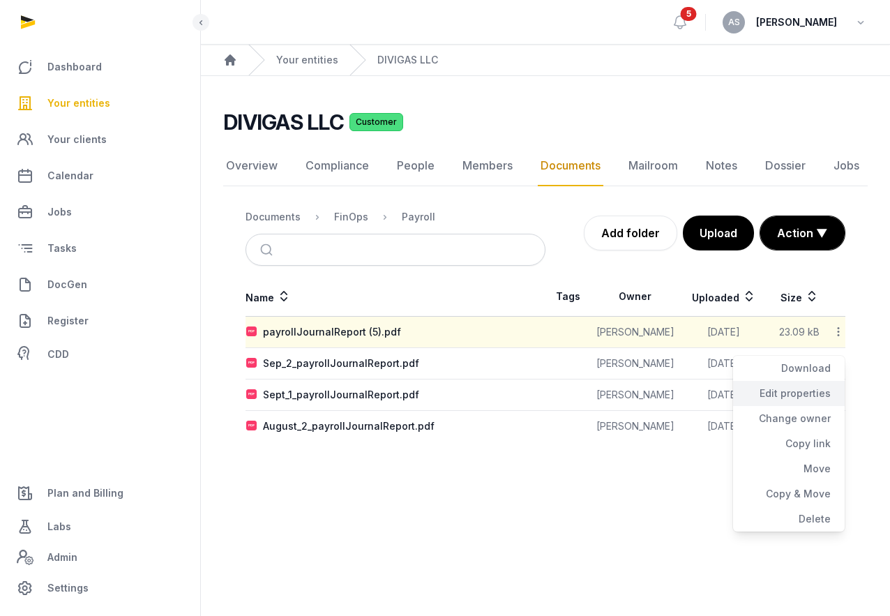
click at [802, 389] on div "Edit properties" at bounding box center [789, 393] width 112 height 25
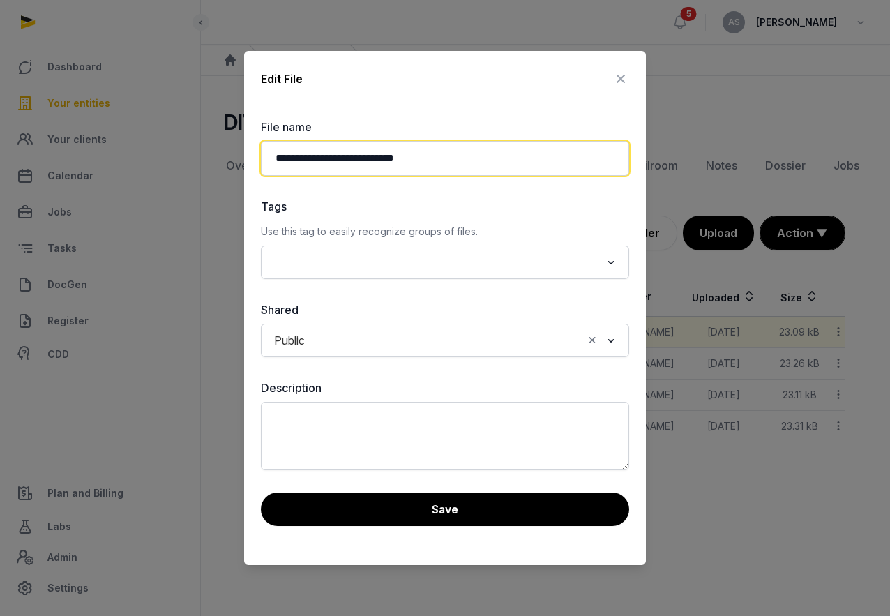
click at [279, 154] on input "**********" at bounding box center [445, 158] width 368 height 35
click at [434, 157] on input "**********" at bounding box center [445, 158] width 368 height 35
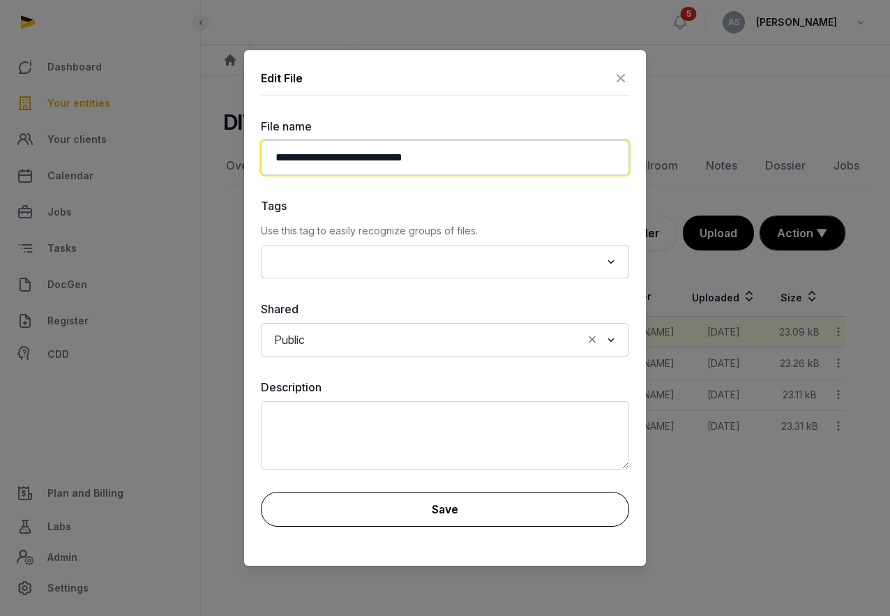
type input "**********"
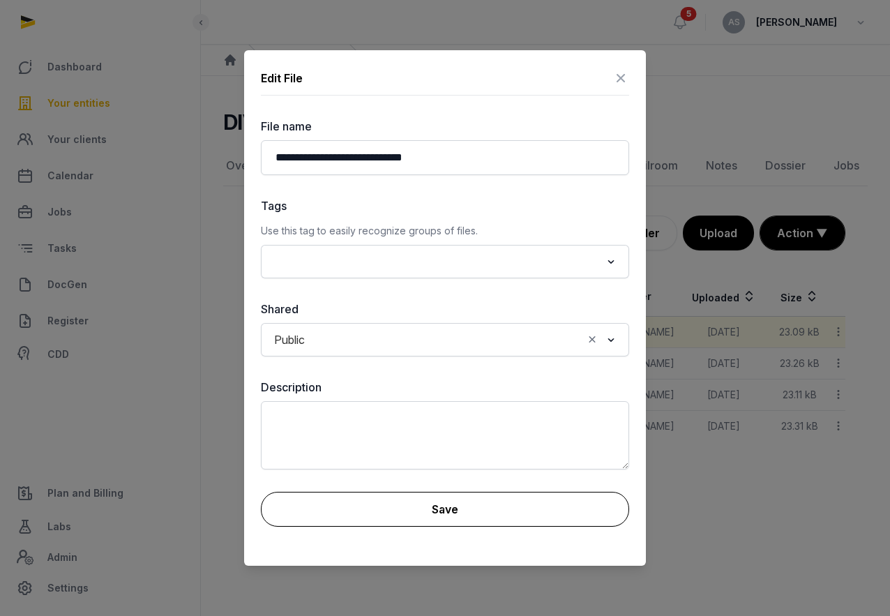
click at [398, 515] on button "Save" at bounding box center [445, 509] width 368 height 35
